Goal: Information Seeking & Learning: Check status

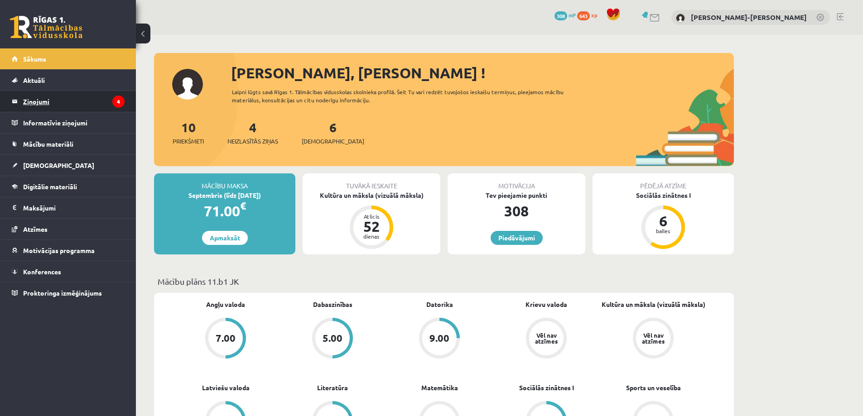
click at [68, 98] on legend "Ziņojumi 4" at bounding box center [73, 101] width 101 height 21
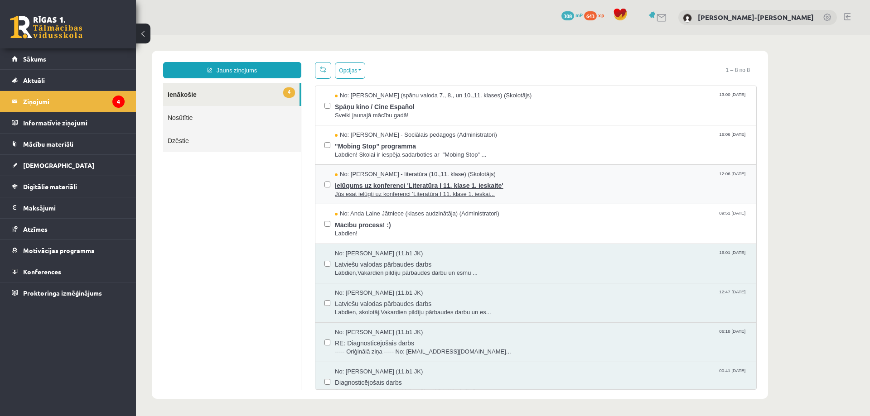
click at [379, 180] on span "Ielūgums uz konferenci 'Literatūra I 11. klase 1. ieskaite'" at bounding box center [541, 184] width 412 height 11
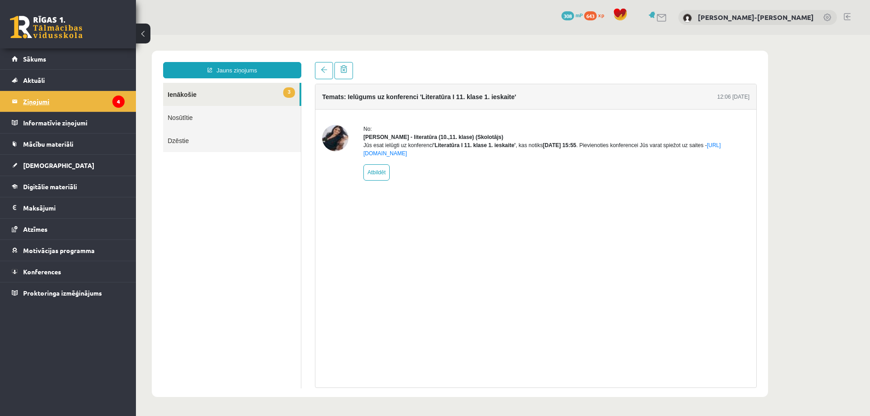
click at [112, 92] on legend "Ziņojumi 4" at bounding box center [73, 101] width 101 height 21
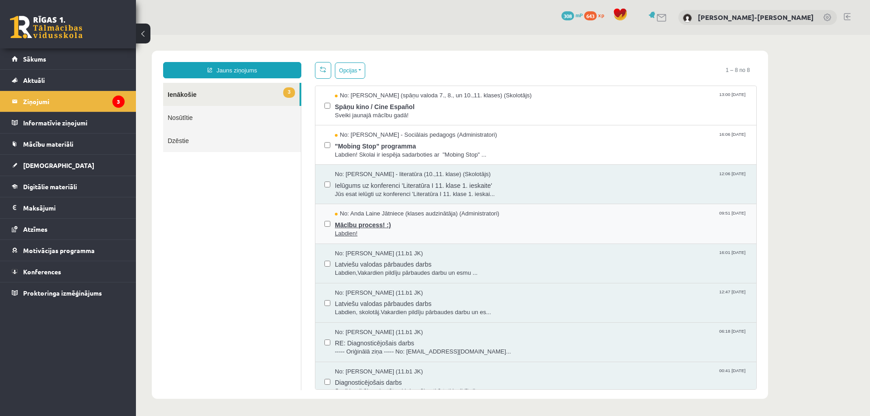
click at [376, 213] on span "No: Anda Laine Jātniece (klases audzinātāja) (Administratori)" at bounding box center [417, 214] width 164 height 9
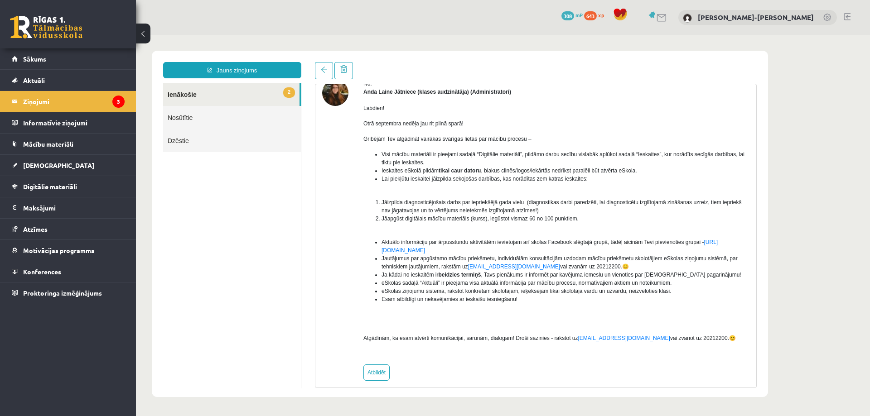
scroll to position [54, 0]
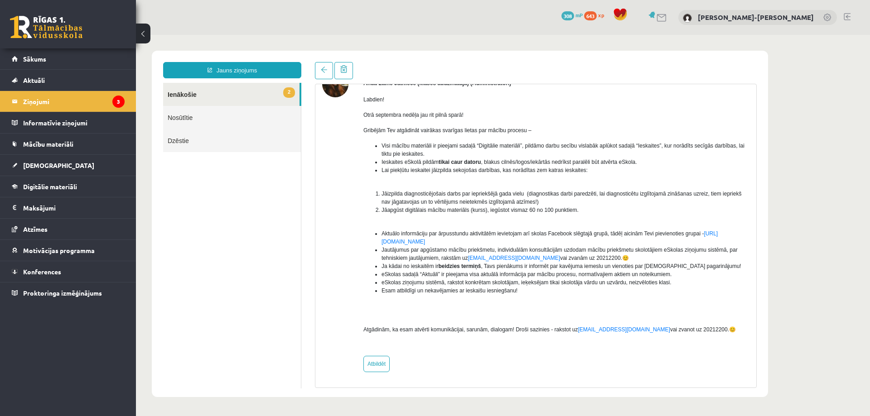
click at [224, 106] on link "Nosūtītie" at bounding box center [232, 117] width 138 height 23
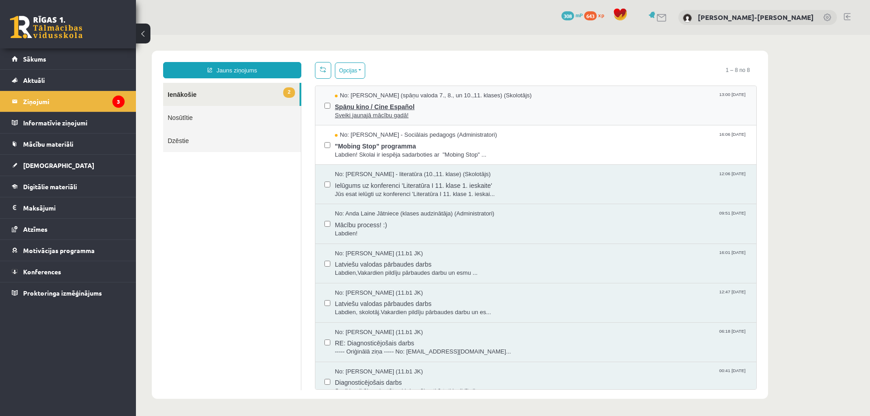
scroll to position [0, 0]
click at [372, 111] on span "Sveiki jaunajā mācību gadā!" at bounding box center [541, 115] width 412 height 9
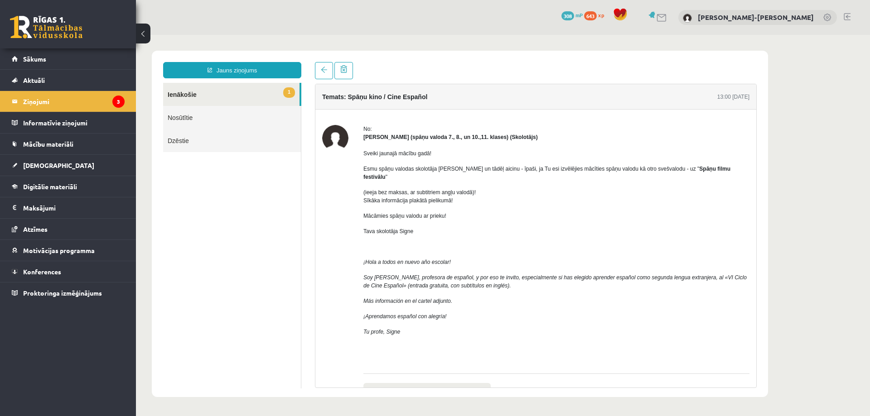
click at [264, 82] on div "Jauns ziņojums 1 Ienākošie Nosūtītie Dzēstie * ********* ********* *******" at bounding box center [232, 225] width 152 height 326
click at [115, 95] on legend "Ziņojumi 3" at bounding box center [73, 101] width 101 height 21
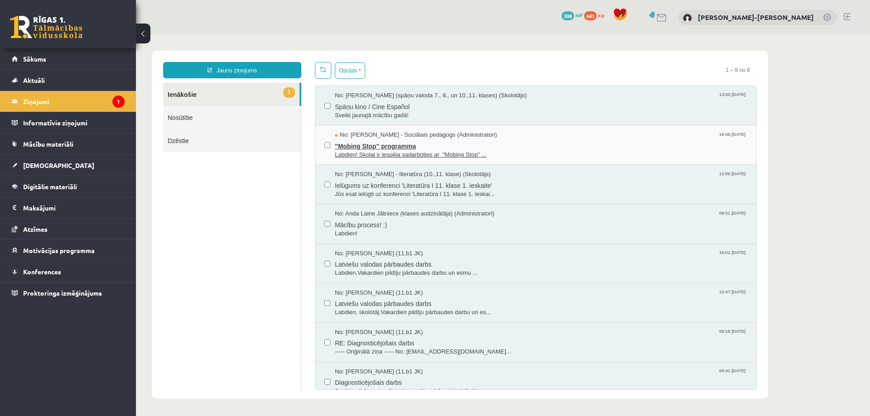
click at [348, 140] on span ""Mobing Stop" programma" at bounding box center [541, 145] width 412 height 11
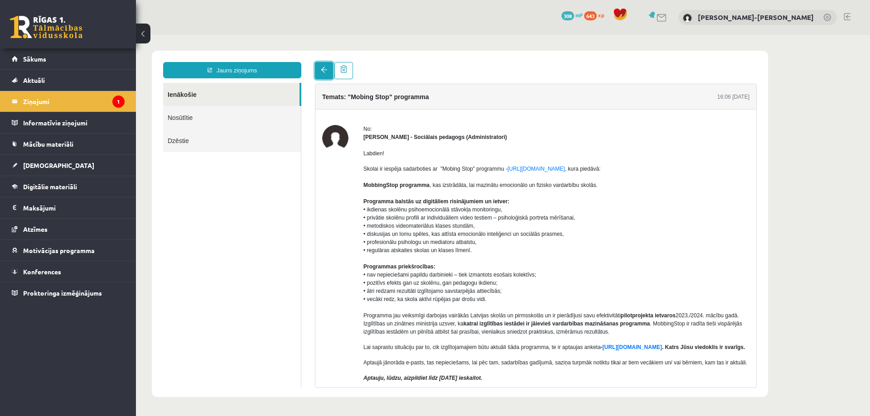
click at [322, 72] on span at bounding box center [324, 70] width 6 height 6
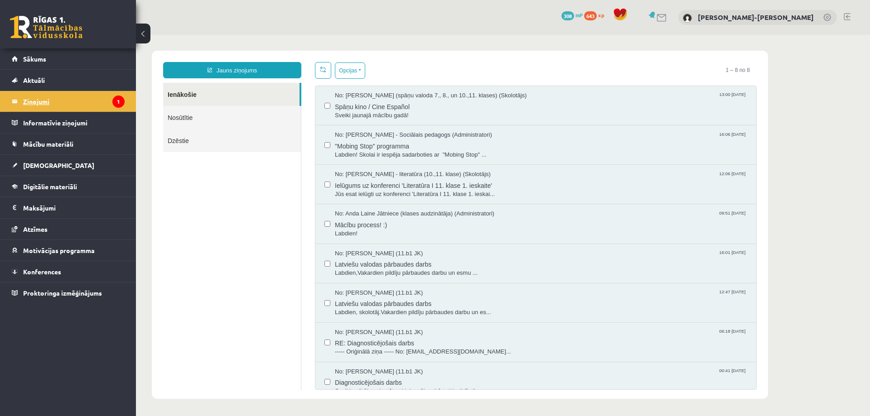
click at [114, 101] on icon "1" at bounding box center [118, 102] width 12 height 12
click at [48, 170] on link "[DEMOGRAPHIC_DATA]" at bounding box center [68, 165] width 113 height 21
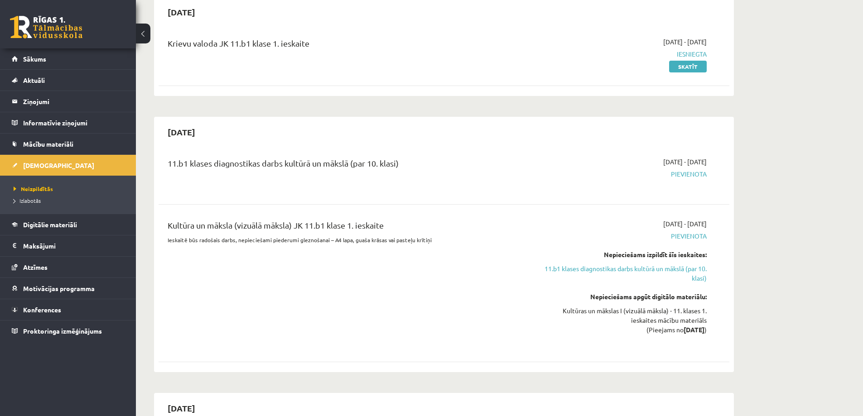
scroll to position [136, 0]
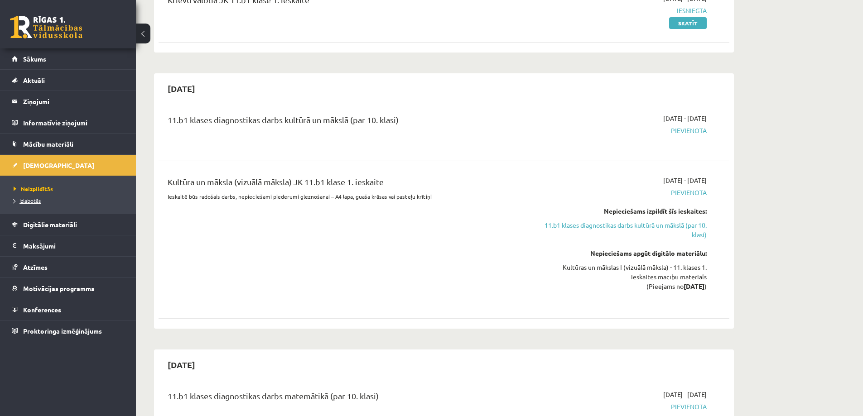
click at [34, 200] on span "Izlabotās" at bounding box center [27, 200] width 27 height 7
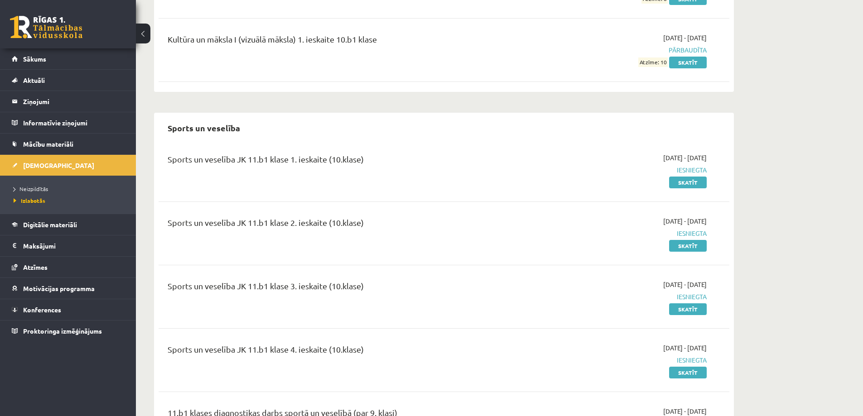
scroll to position [680, 0]
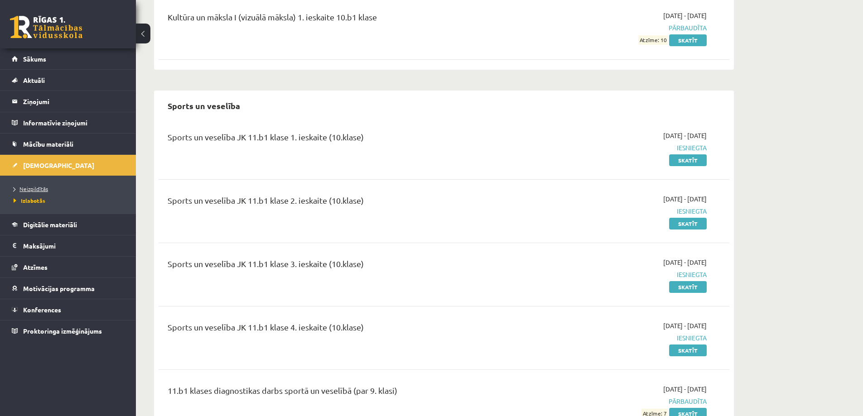
click at [48, 188] on link "Neizpildītās" at bounding box center [70, 189] width 113 height 8
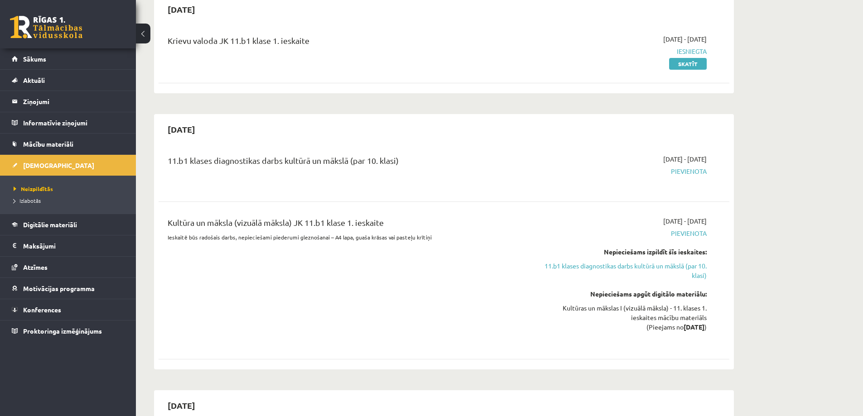
scroll to position [136, 0]
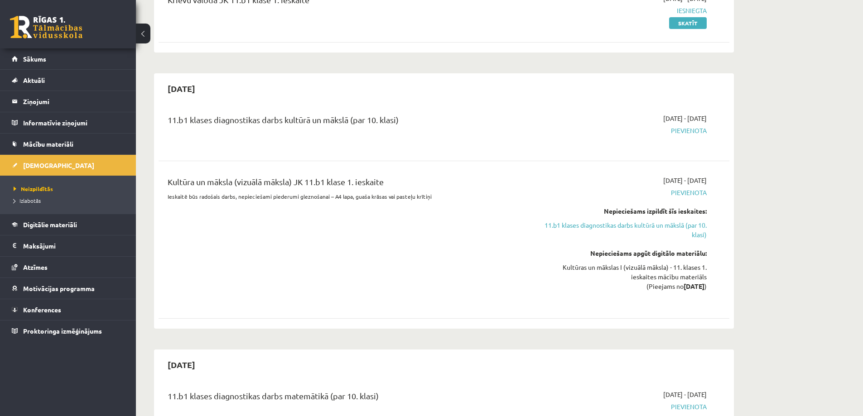
drag, startPoint x: 169, startPoint y: 87, endPoint x: 234, endPoint y: 81, distance: 65.5
click at [234, 81] on div "[DATE]" at bounding box center [444, 88] width 571 height 21
copy h2 "[DATE]"
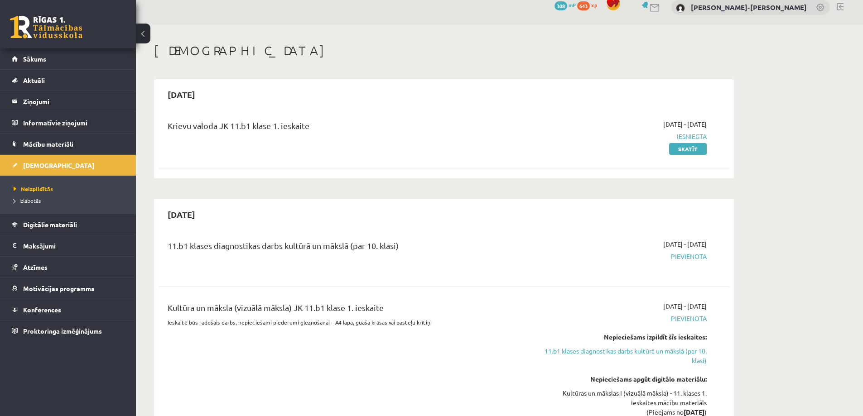
scroll to position [0, 0]
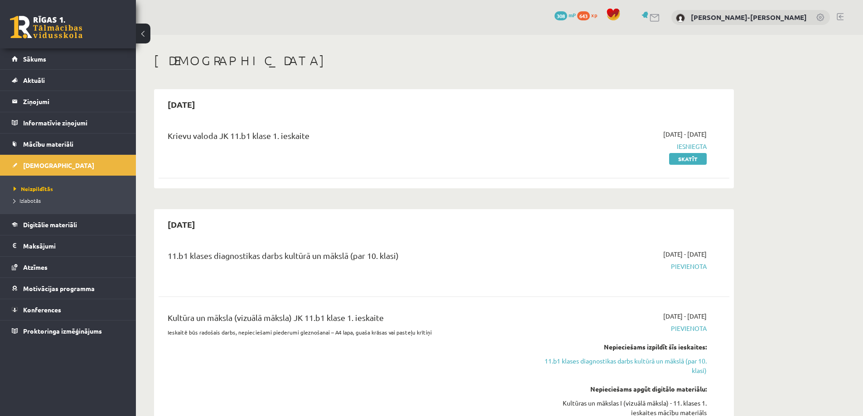
click at [226, 65] on h1 "[DEMOGRAPHIC_DATA]" at bounding box center [444, 60] width 580 height 15
click at [45, 188] on span "Neizpildītās" at bounding box center [33, 188] width 39 height 7
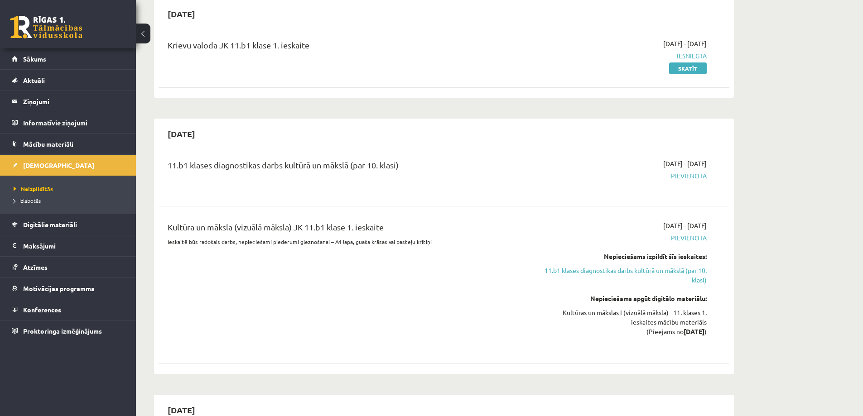
scroll to position [317, 0]
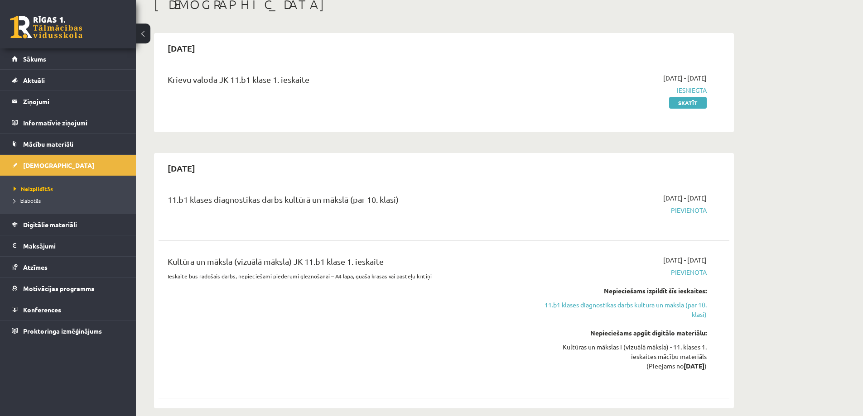
scroll to position [45, 0]
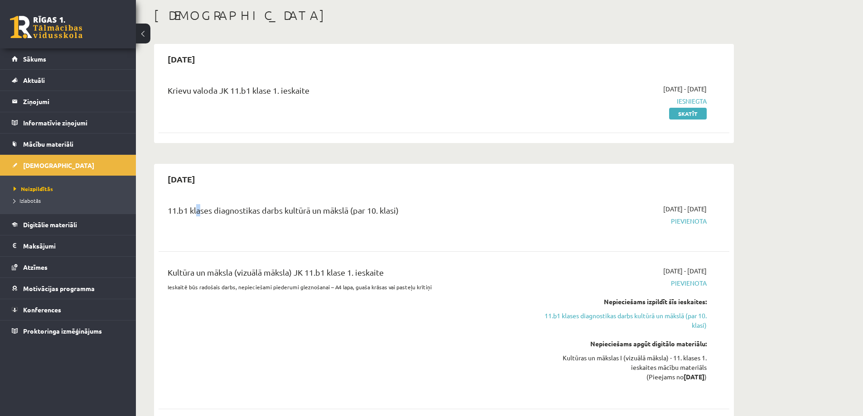
click at [196, 194] on div "[DATE] 11.b1 klases diagnostikas darbs kultūrā un mākslā (par 10. klasi) [DATE]…" at bounding box center [444, 292] width 580 height 256
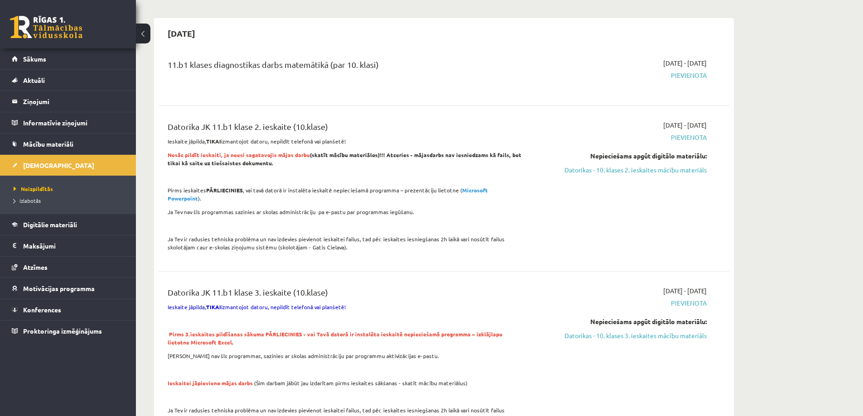
scroll to position [453, 0]
